Goal: Check status

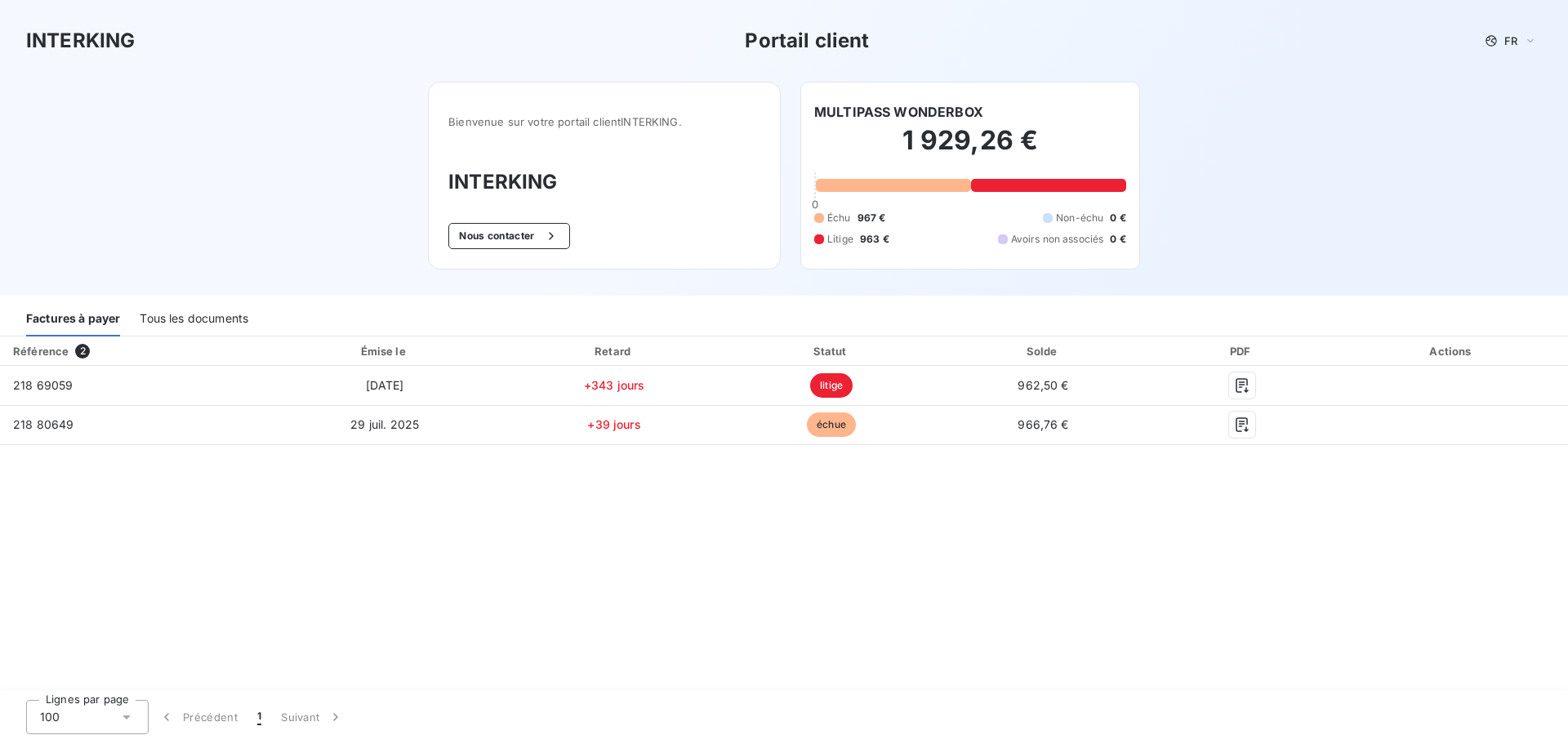
click at [856, 506] on div "Référence 2 Émise le Retard Statut Solde PDF Actions 218 69059 [DATE] +343 jour…" at bounding box center [784, 514] width 1568 height 355
